Goal: Transaction & Acquisition: Purchase product/service

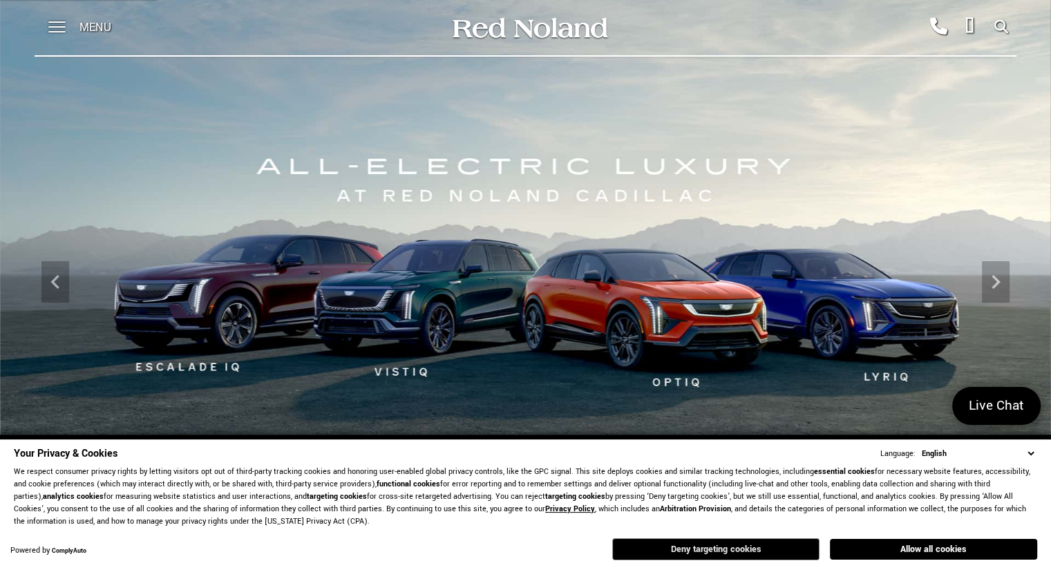
click at [743, 542] on button "Deny targeting cookies" at bounding box center [715, 549] width 207 height 22
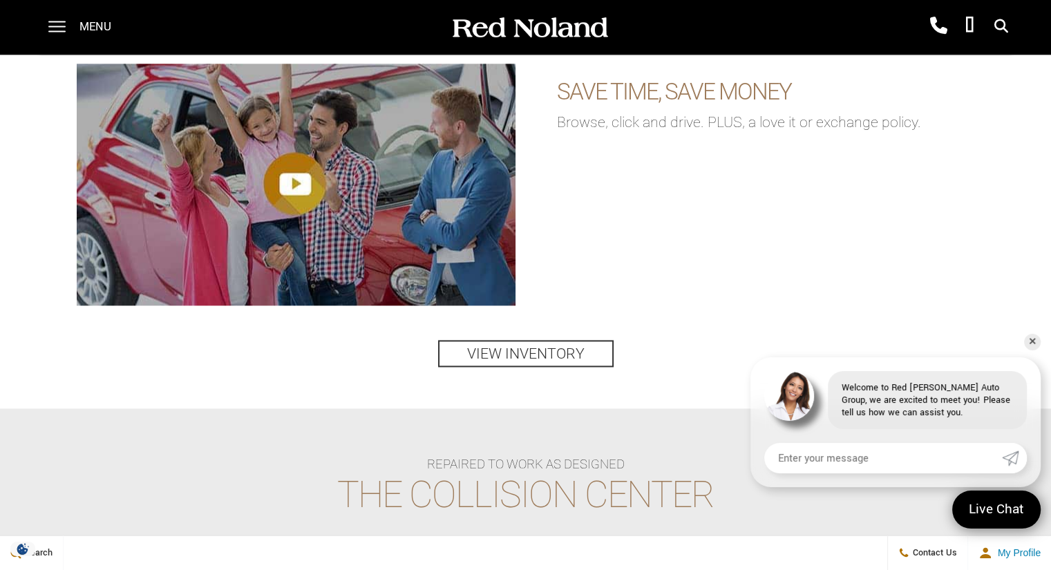
scroll to position [1974, 0]
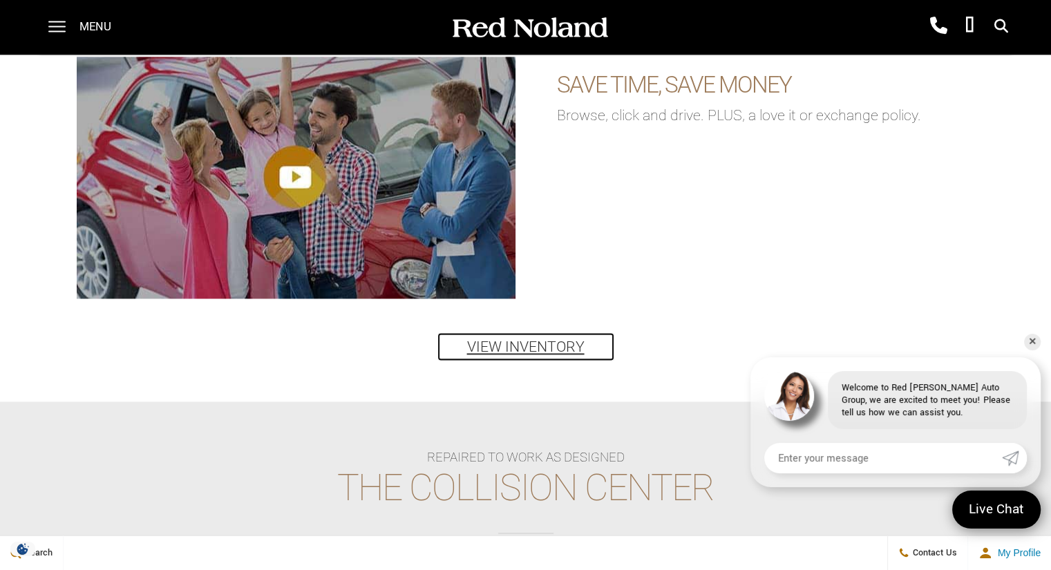
click at [556, 347] on link "View Inventory" at bounding box center [525, 346] width 175 height 27
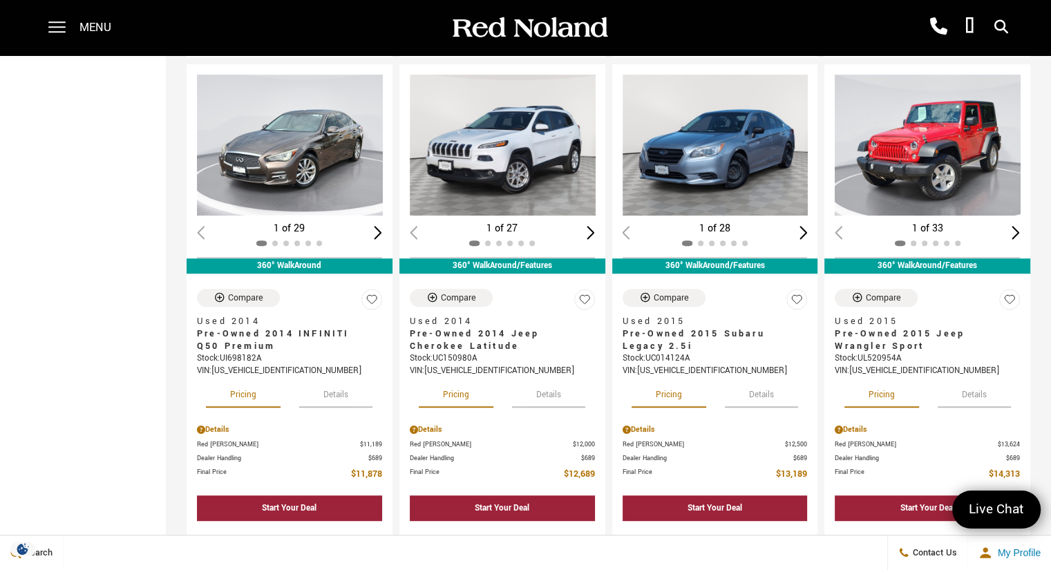
scroll to position [665, 0]
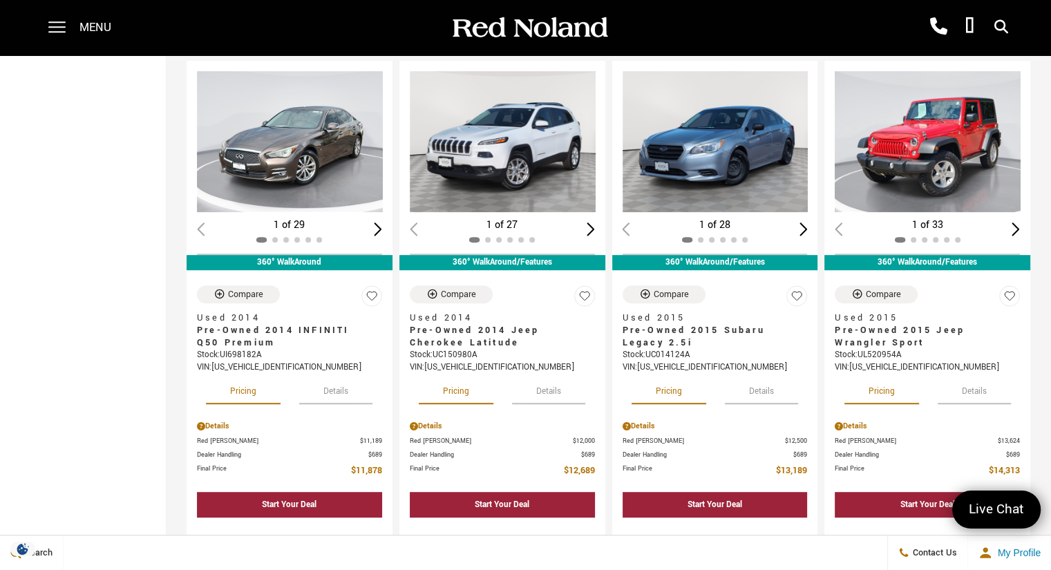
click at [730, 156] on img "1 / 2" at bounding box center [717, 141] width 188 height 141
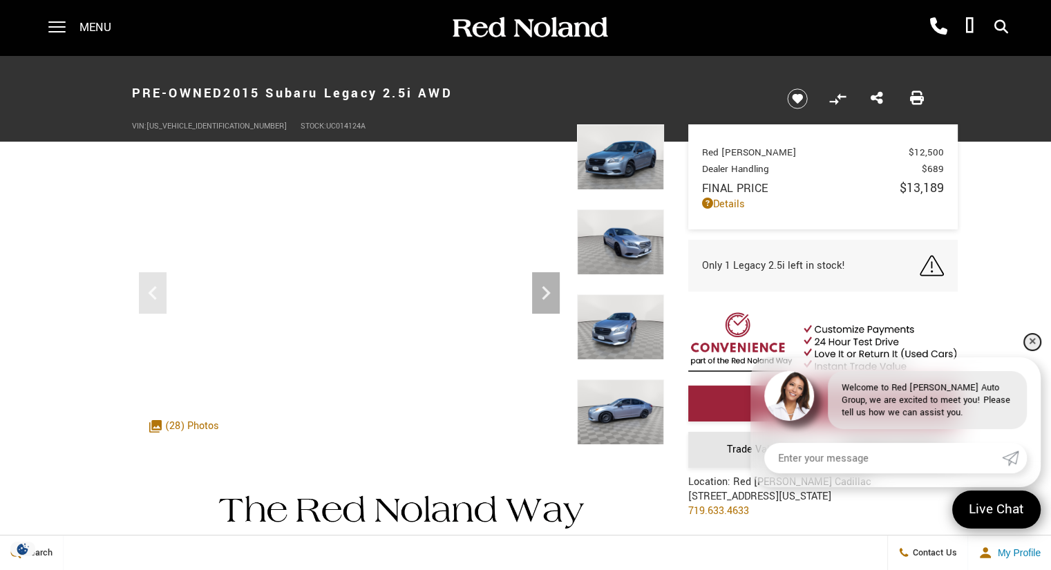
click at [1032, 340] on link "✕" at bounding box center [1032, 342] width 17 height 17
